Goal: Task Accomplishment & Management: Manage account settings

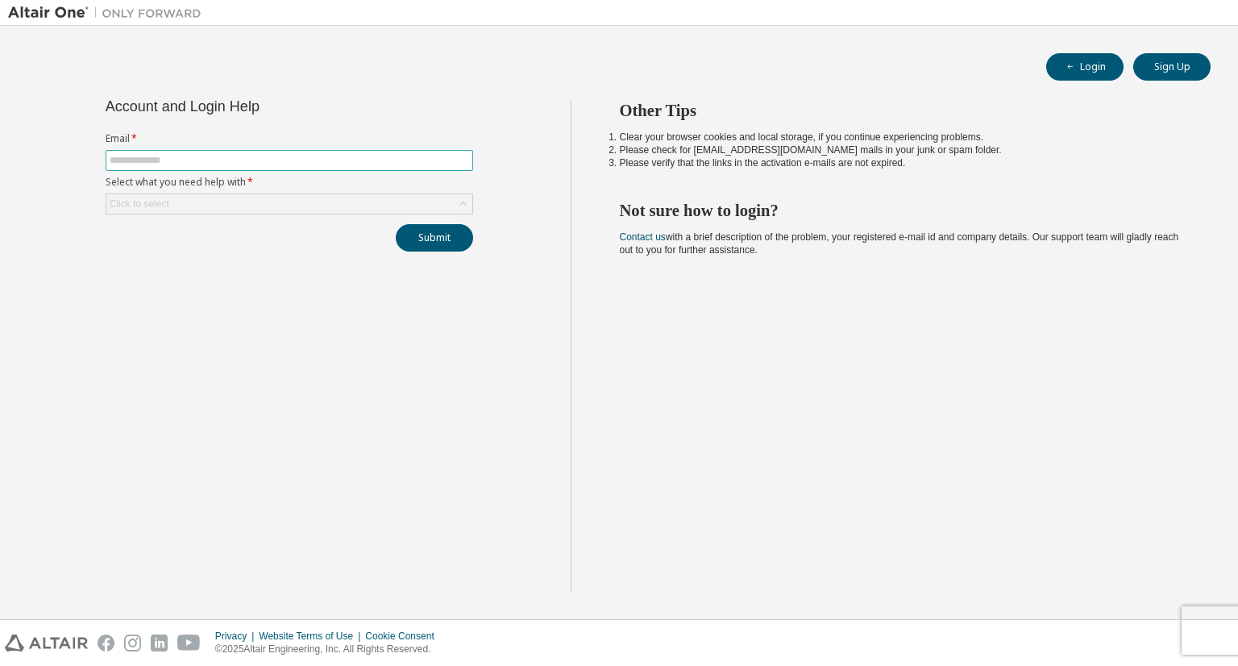
click at [244, 156] on input "text" at bounding box center [289, 160] width 359 height 13
type input "**********"
click at [377, 201] on div "Click to select" at bounding box center [289, 203] width 366 height 19
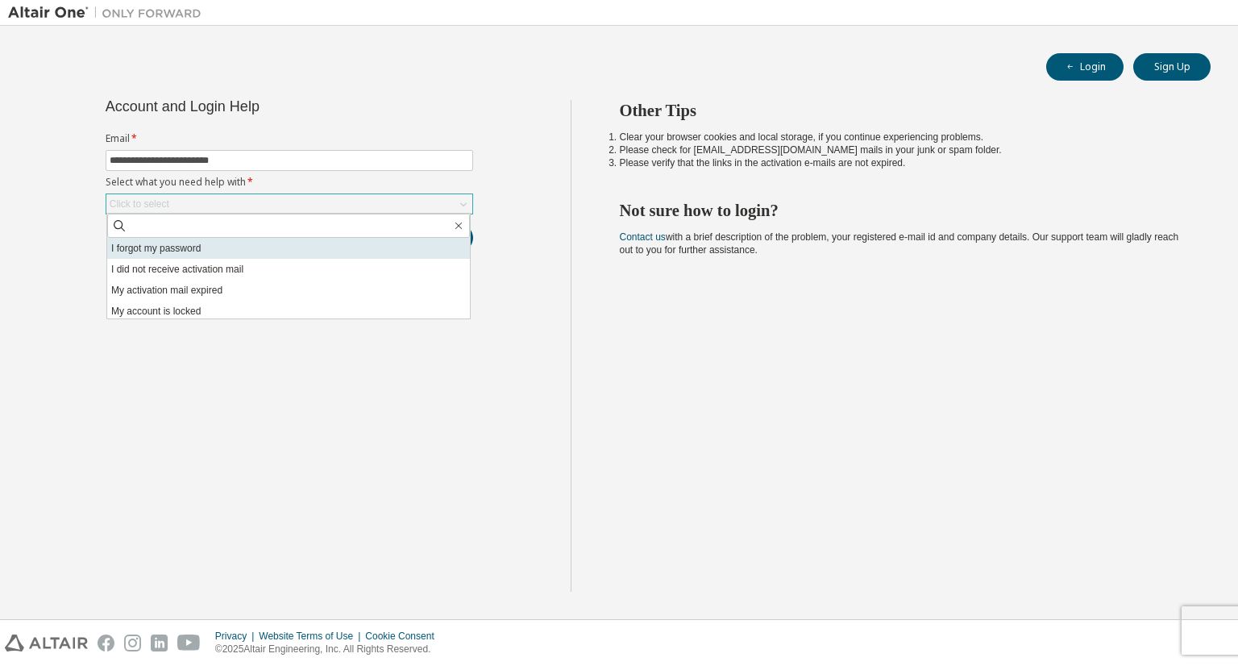
click at [269, 239] on li "I forgot my password" at bounding box center [288, 248] width 363 height 21
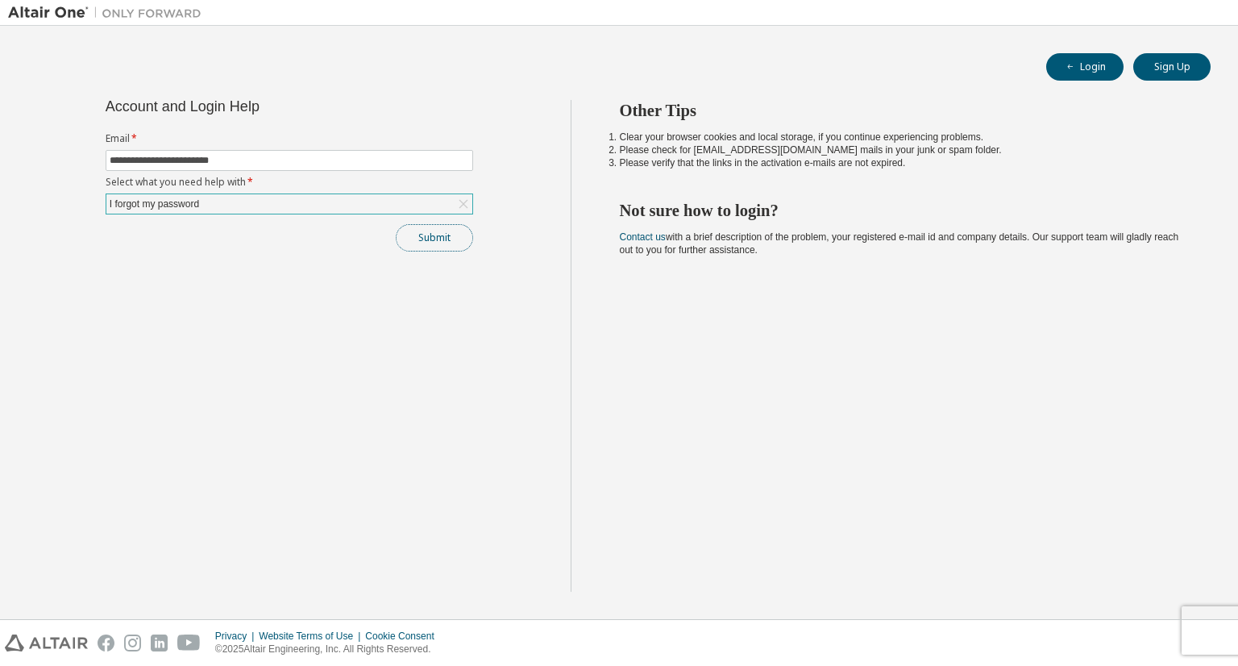
click at [451, 235] on button "Submit" at bounding box center [434, 237] width 77 height 27
click at [427, 236] on button "Submit" at bounding box center [434, 237] width 77 height 27
